Goal: Information Seeking & Learning: Check status

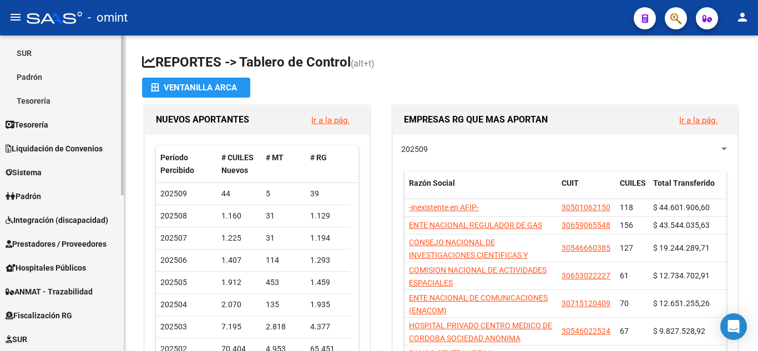
scroll to position [166, 0]
click at [80, 148] on span "Liquidación de Convenios" at bounding box center [54, 148] width 97 height 12
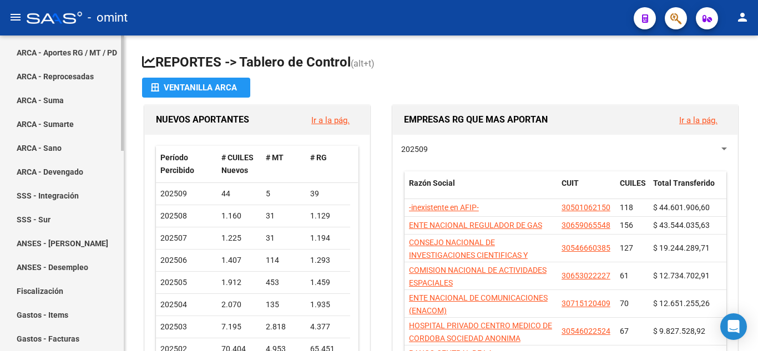
click at [80, 48] on link "ARCA - Aportes RG / MT / PD" at bounding box center [62, 52] width 124 height 24
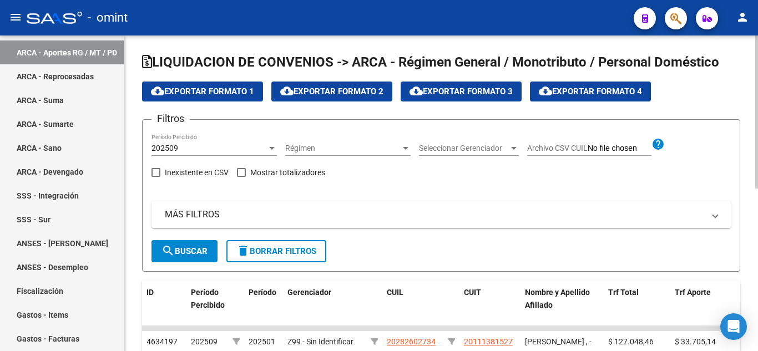
click at [192, 145] on div "202509" at bounding box center [208, 148] width 115 height 9
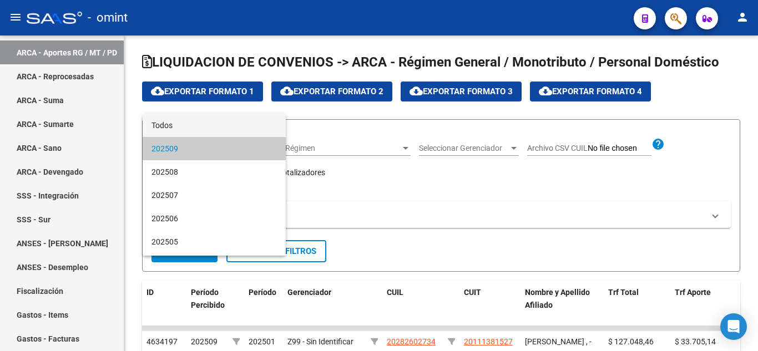
click at [204, 126] on span "Todos" at bounding box center [213, 125] width 125 height 23
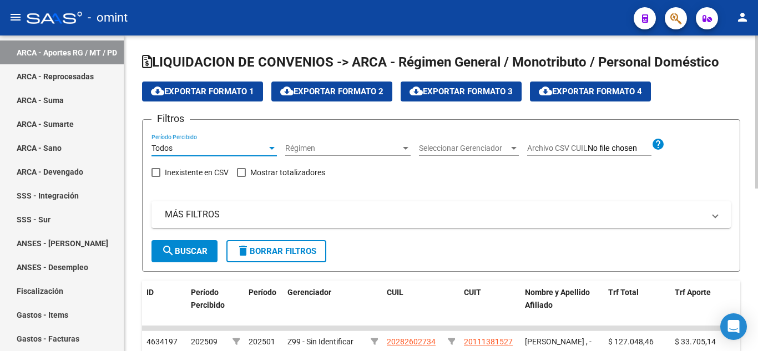
click at [196, 216] on mat-panel-title "MÁS FILTROS" at bounding box center [434, 215] width 539 height 12
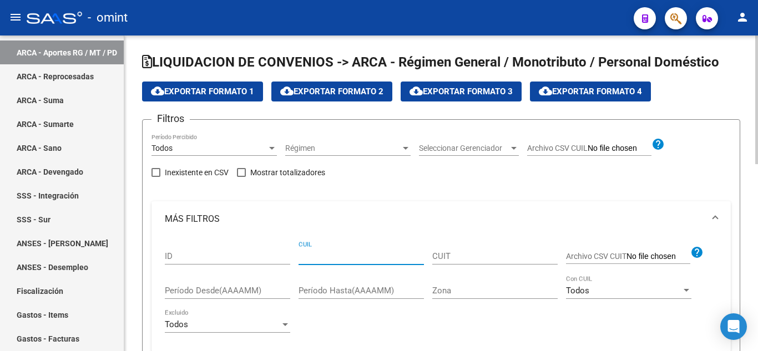
click at [338, 261] on input "CUIL" at bounding box center [360, 256] width 125 height 10
paste input "27-26384722-4"
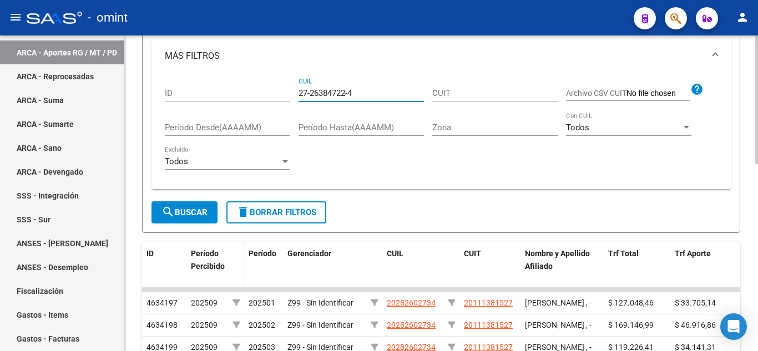
scroll to position [166, 0]
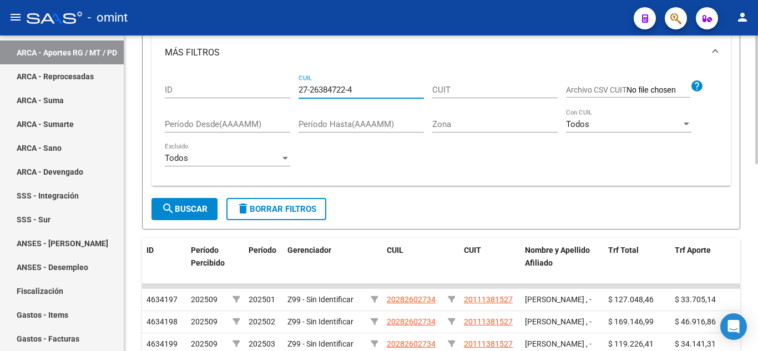
type input "27-26384722-4"
click at [196, 210] on span "search Buscar" at bounding box center [184, 209] width 46 height 10
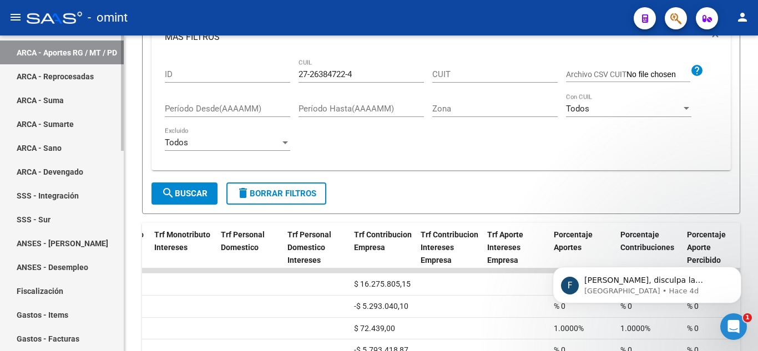
scroll to position [222, 0]
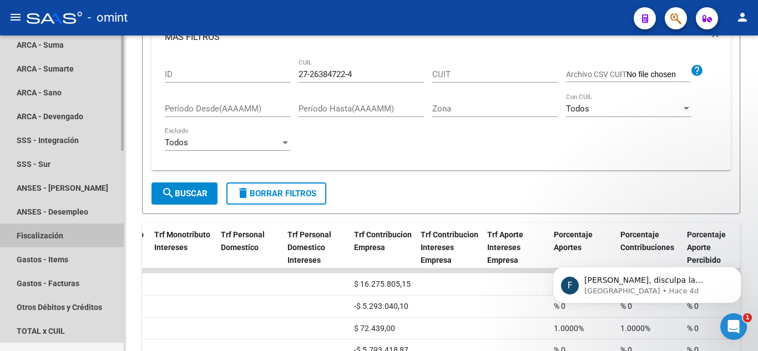
click at [54, 235] on link "Fiscalización" at bounding box center [62, 235] width 124 height 24
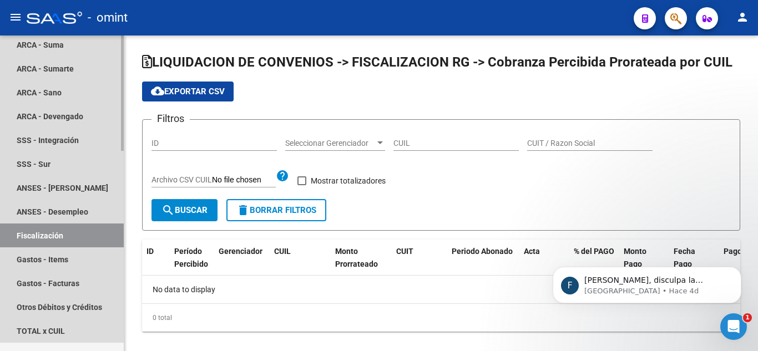
checkbox input "true"
